Goal: Find specific page/section: Find specific page/section

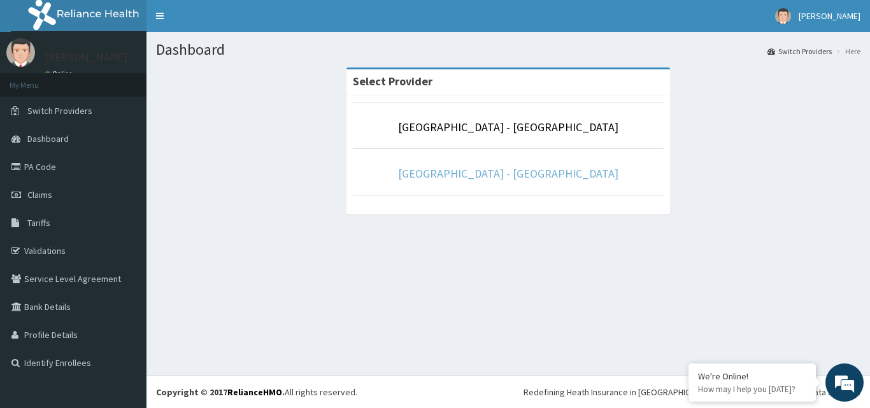
click at [515, 180] on link "[GEOGRAPHIC_DATA] - [GEOGRAPHIC_DATA]" at bounding box center [508, 173] width 220 height 15
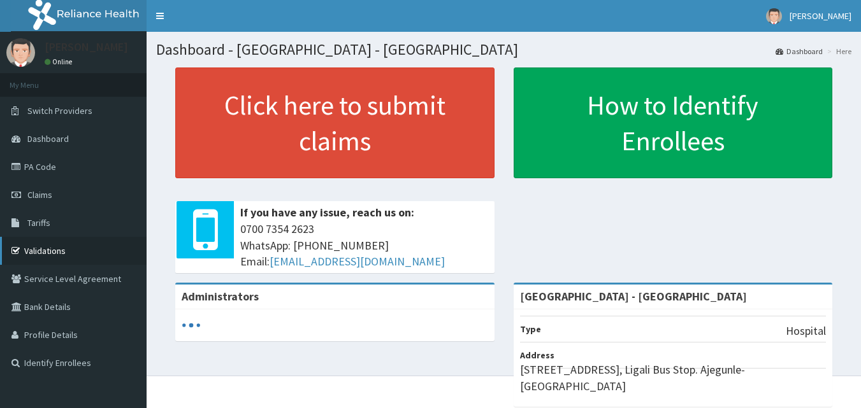
click at [46, 255] on link "Validations" at bounding box center [73, 251] width 147 height 28
